Goal: Information Seeking & Learning: Learn about a topic

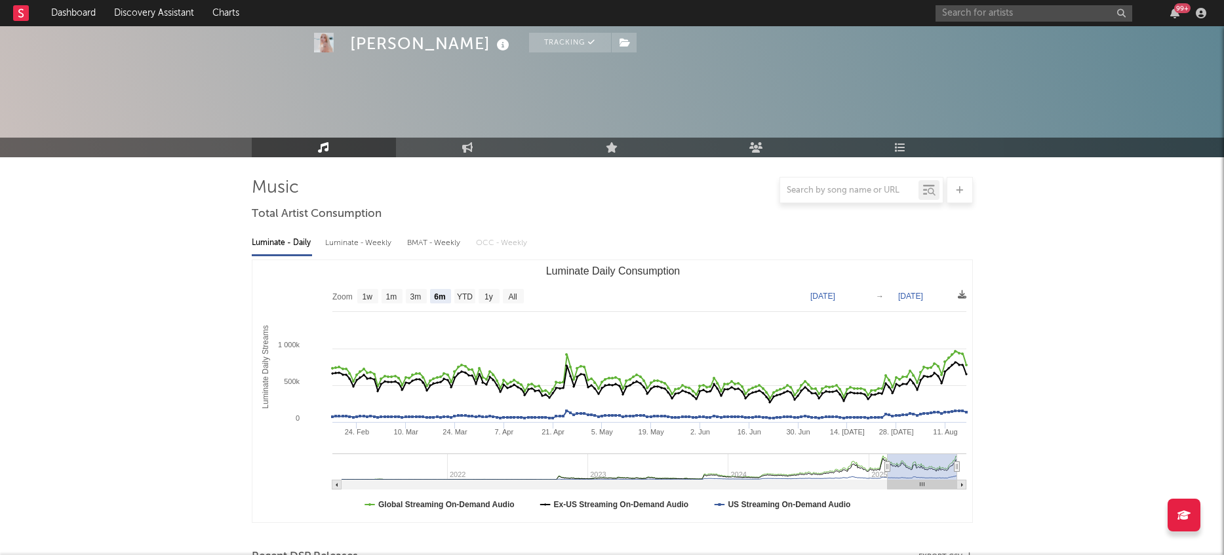
select select "6m"
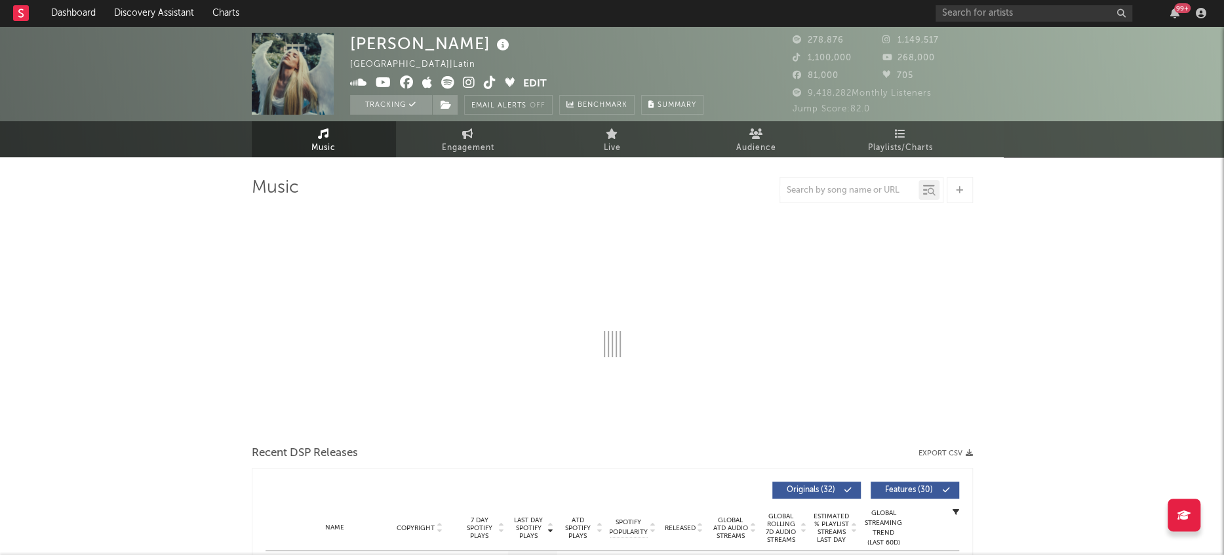
select select "6m"
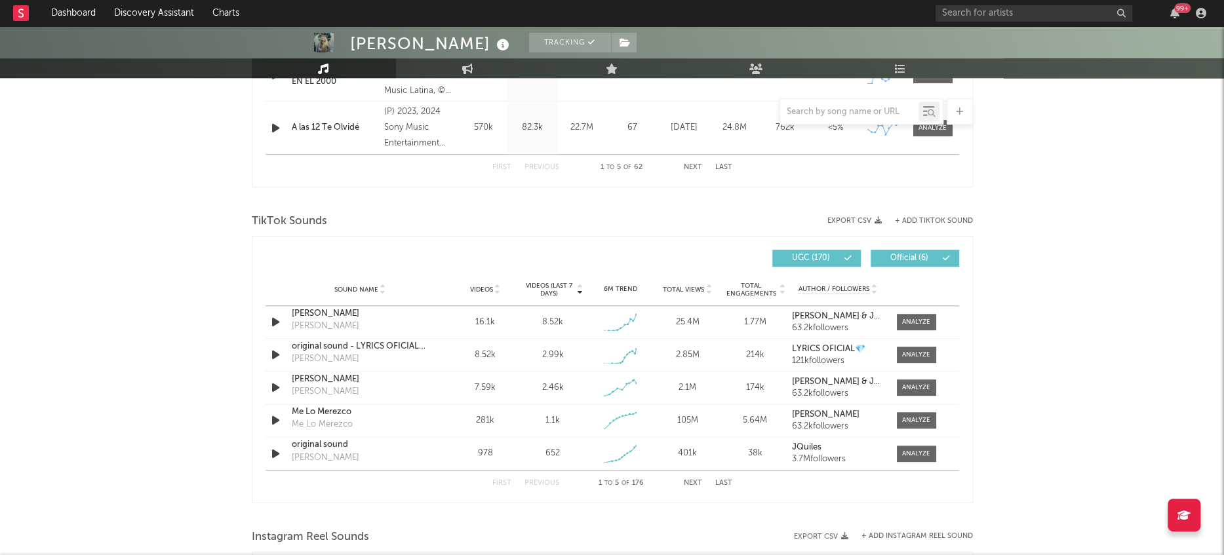
scroll to position [764, 0]
click at [910, 324] on span at bounding box center [916, 321] width 39 height 16
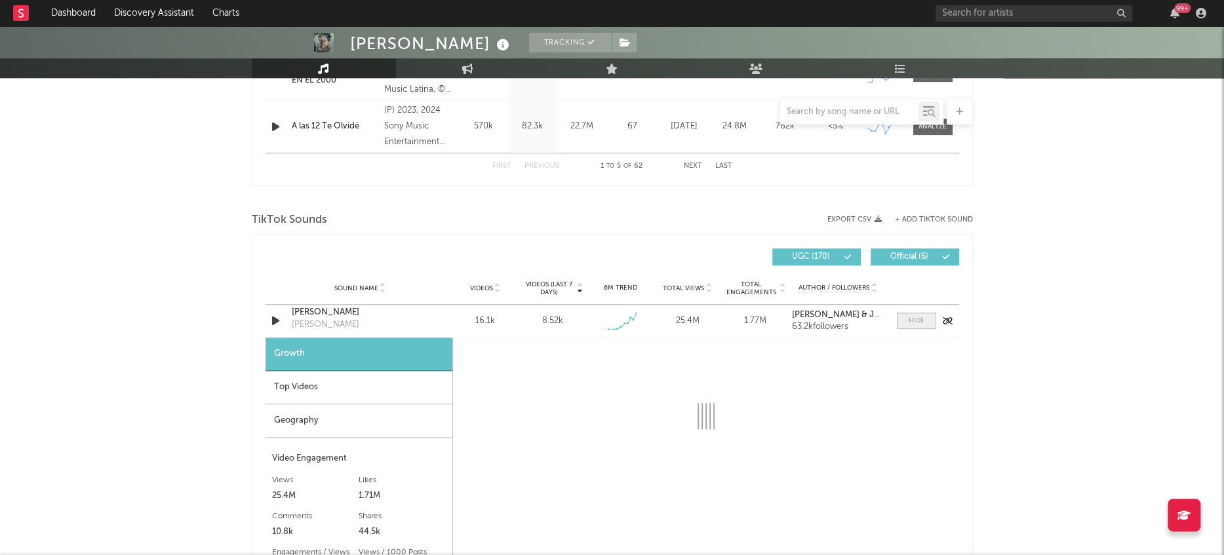
select select "1w"
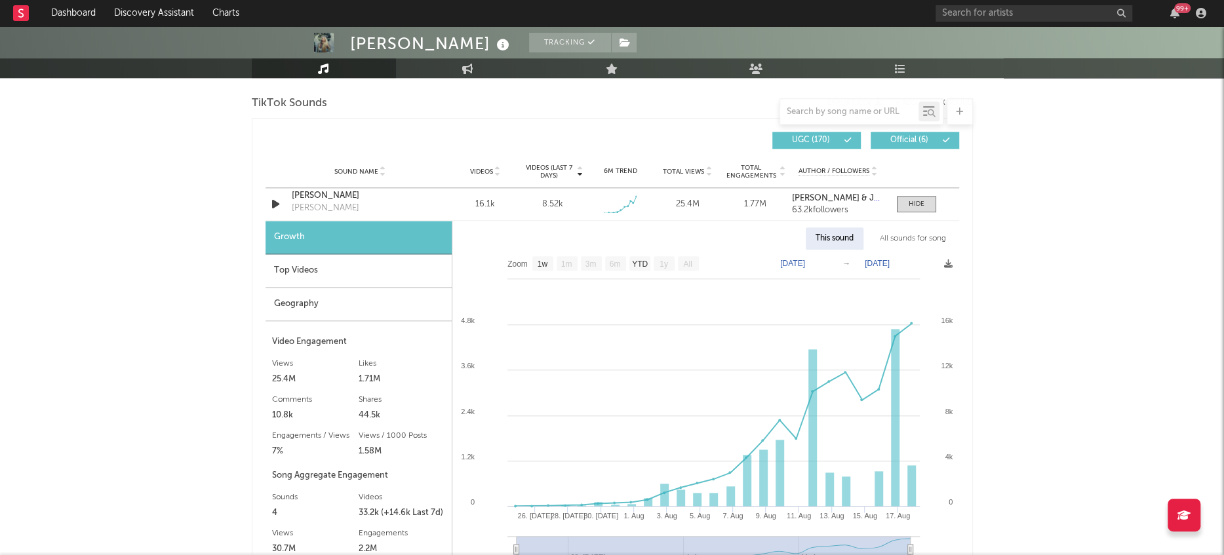
scroll to position [882, 0]
click at [318, 197] on div "[PERSON_NAME]" at bounding box center [360, 194] width 137 height 13
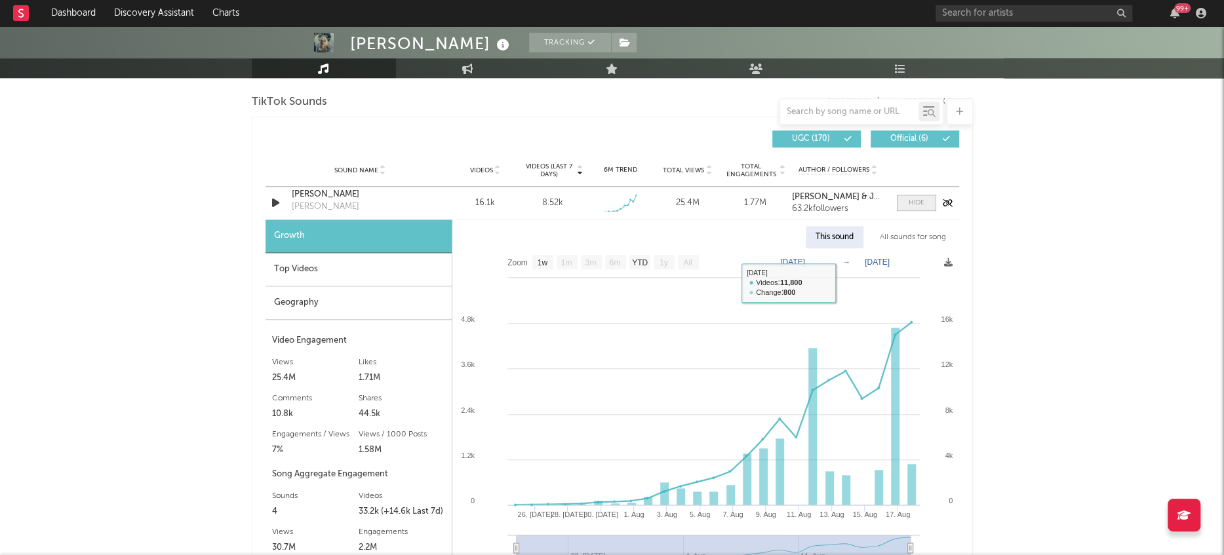
click at [914, 202] on div at bounding box center [917, 203] width 16 height 10
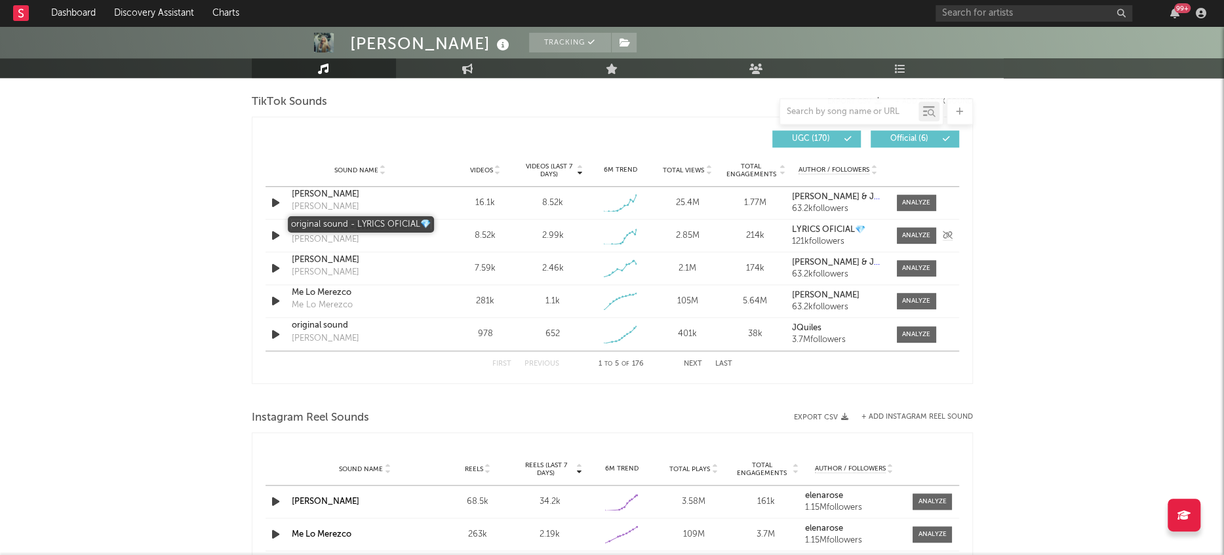
click at [335, 229] on div "original sound - LYRICS OFICIAL💎" at bounding box center [360, 227] width 137 height 13
click at [323, 262] on div "[PERSON_NAME]" at bounding box center [360, 260] width 137 height 13
click at [319, 329] on div "original sound" at bounding box center [360, 325] width 137 height 13
